Goal: Information Seeking & Learning: Learn about a topic

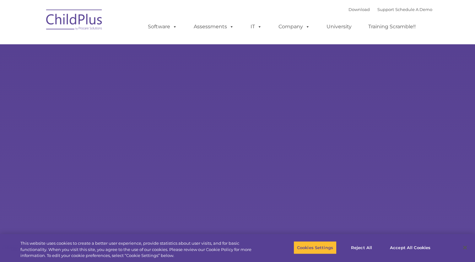
select select "MEDIUM"
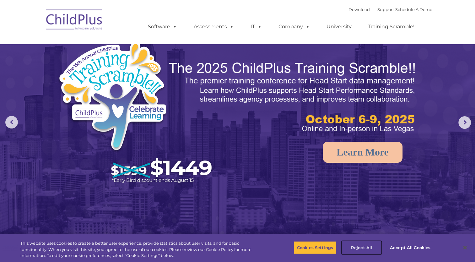
click at [364, 247] on button "Reject All" at bounding box center [361, 247] width 39 height 13
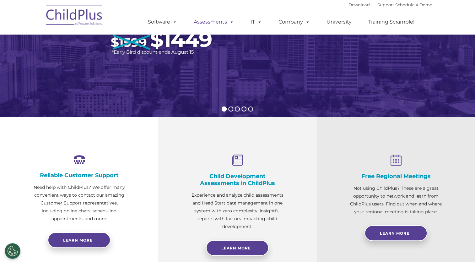
scroll to position [124, 0]
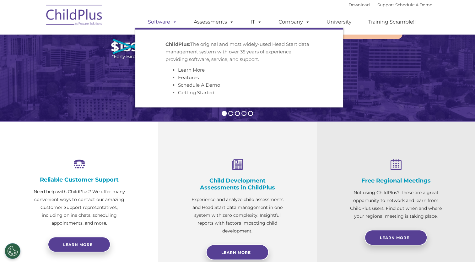
click at [169, 18] on link "Software" at bounding box center [162, 22] width 42 height 13
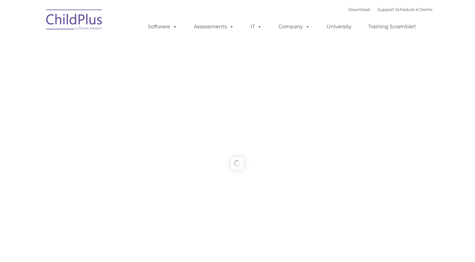
type input ""
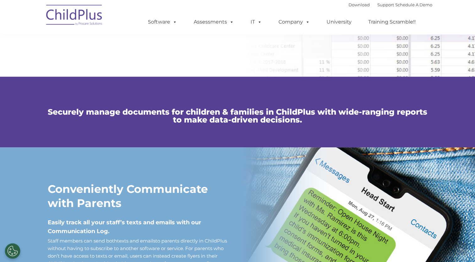
scroll to position [389, 0]
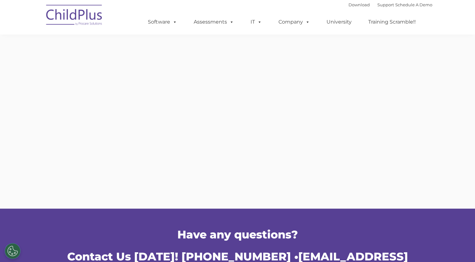
scroll to position [201, 0]
